Goal: Task Accomplishment & Management: Manage account settings

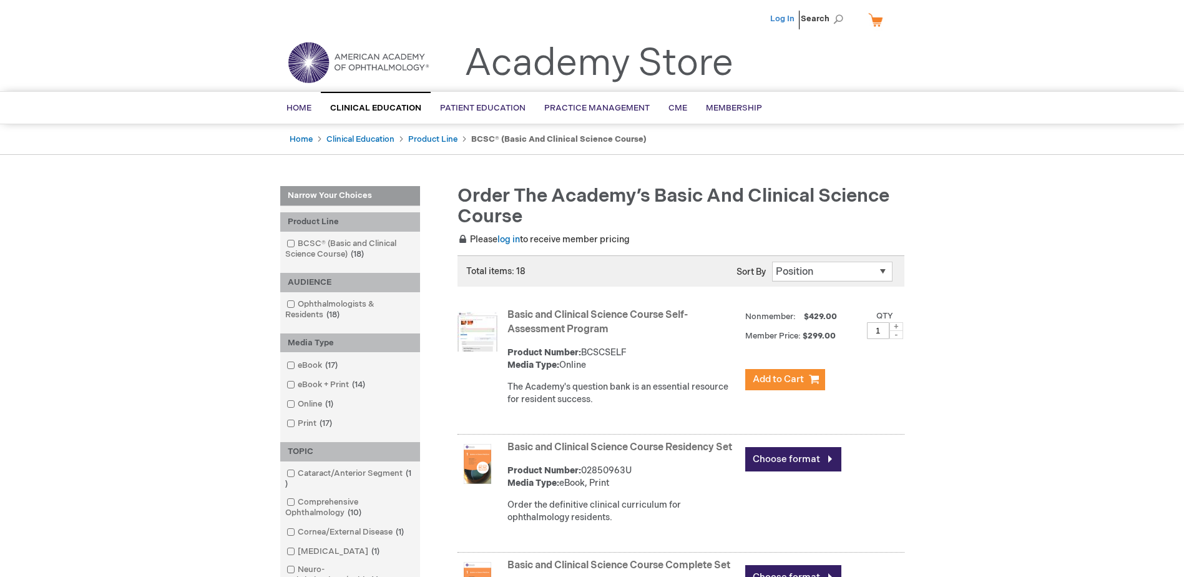
click at [787, 19] on link "Log In" at bounding box center [782, 19] width 24 height 10
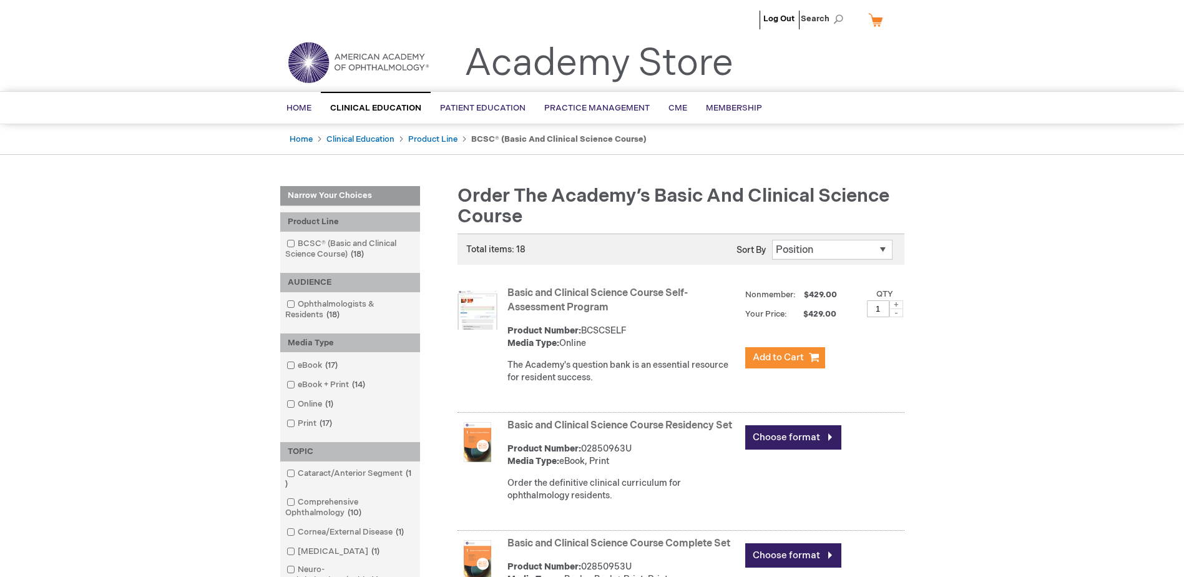
click at [301, 104] on span "Home" at bounding box center [298, 108] width 25 height 10
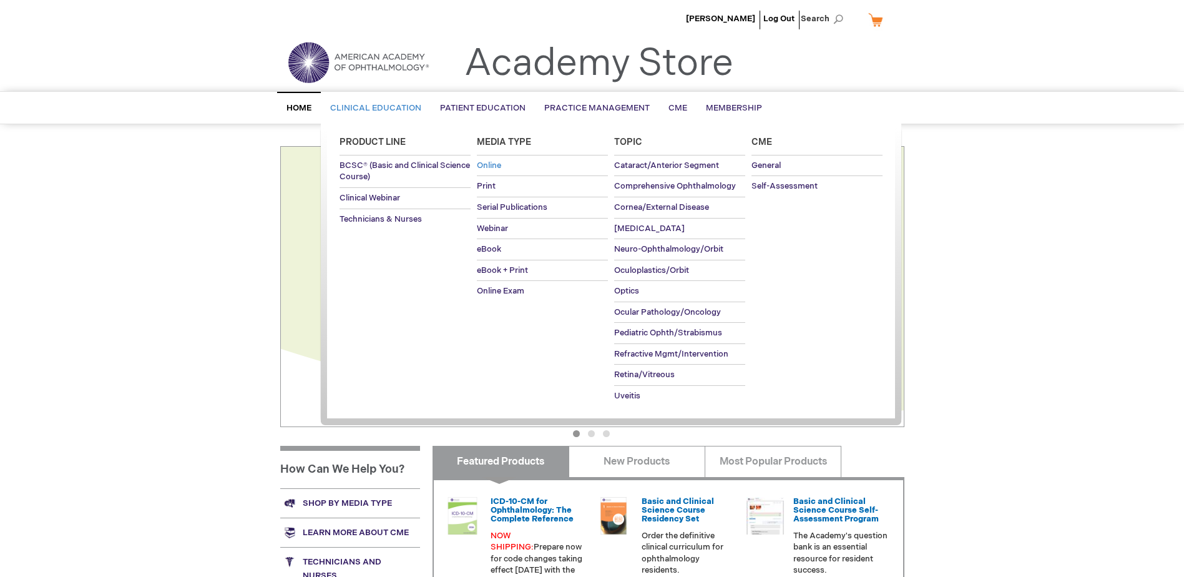
click at [501, 167] on span "Online" at bounding box center [489, 165] width 24 height 10
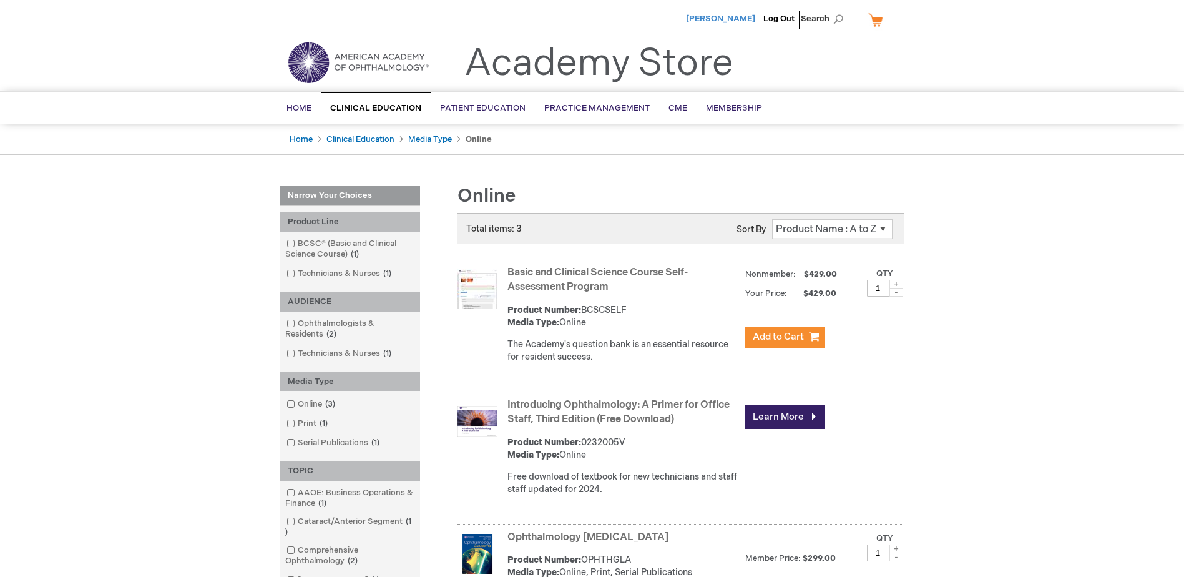
click at [734, 19] on span "[PERSON_NAME]" at bounding box center [720, 19] width 69 height 10
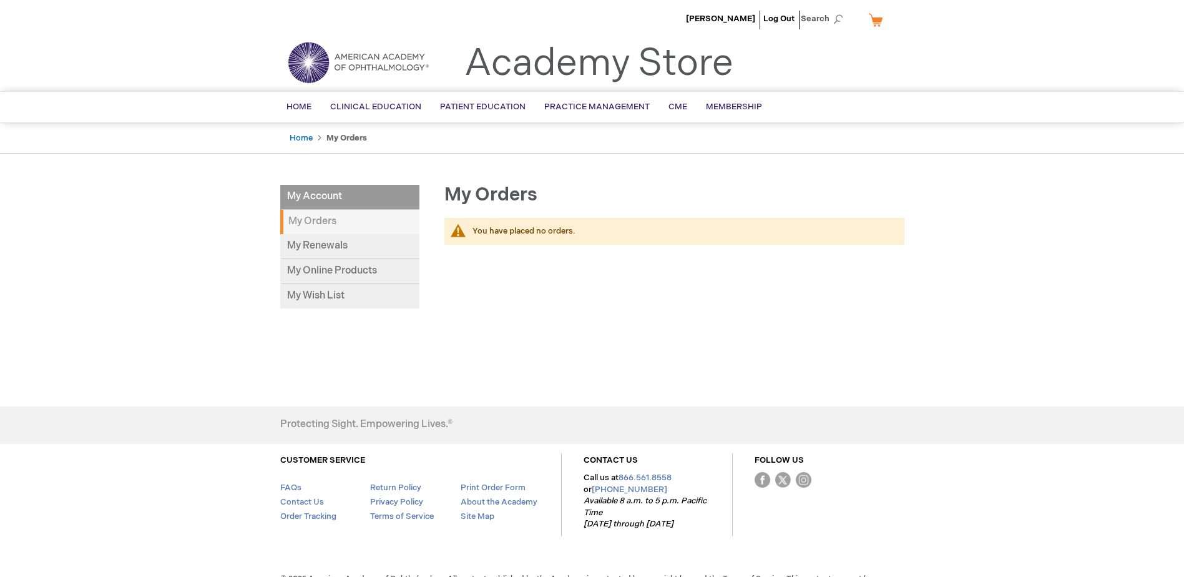
click at [363, 224] on strong "My Orders" at bounding box center [349, 222] width 139 height 24
click at [334, 263] on link "My Online Products" at bounding box center [349, 271] width 139 height 25
